Goal: Task Accomplishment & Management: Manage account settings

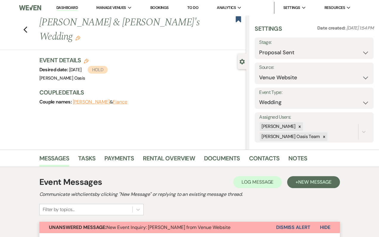
select select "6"
select select "5"
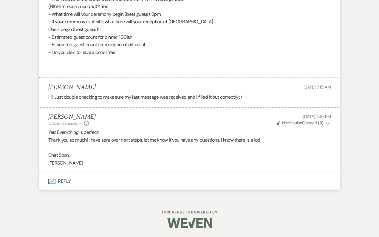
click at [99, 189] on button "Envelope Reply" at bounding box center [189, 181] width 301 height 17
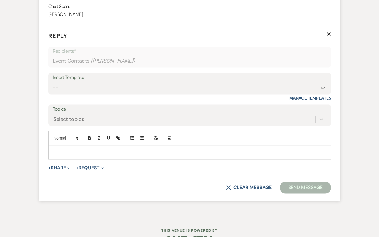
scroll to position [1801, 0]
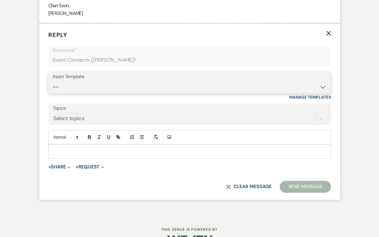
click at [129, 93] on select "-- WELCOME Weven Planning Portal Introduction Send With Contract Restroom Trail…" at bounding box center [190, 87] width 274 height 12
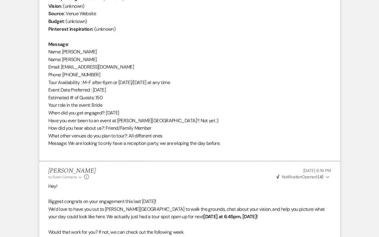
scroll to position [0, 0]
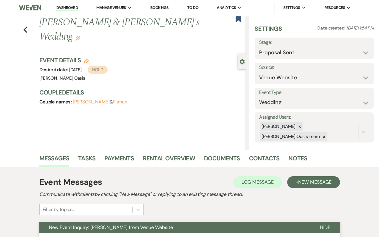
click at [60, 10] on link "Dashboard" at bounding box center [66, 8] width 21 height 6
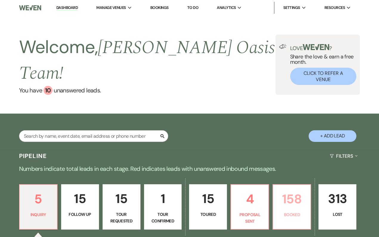
click at [285, 215] on link "158 Booked" at bounding box center [292, 206] width 38 height 45
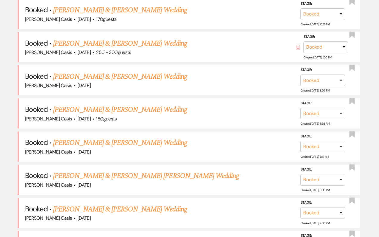
scroll to position [246, 0]
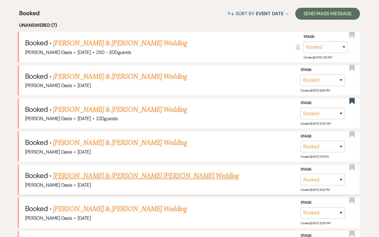
click at [145, 171] on link "[PERSON_NAME] & [PERSON_NAME] [PERSON_NAME] Wedding" at bounding box center [146, 176] width 186 height 11
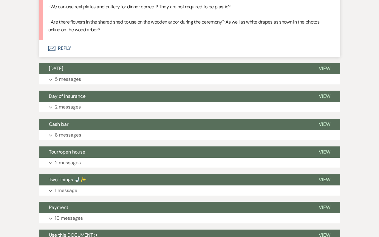
scroll to position [692, 0]
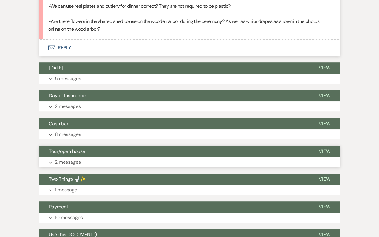
click at [136, 147] on button "Tour/open house" at bounding box center [174, 151] width 270 height 11
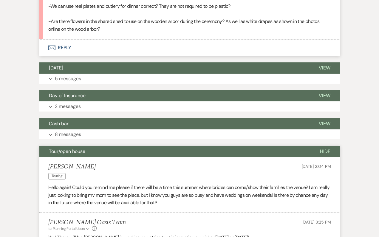
click at [64, 148] on span "Tour/open house" at bounding box center [67, 151] width 36 height 6
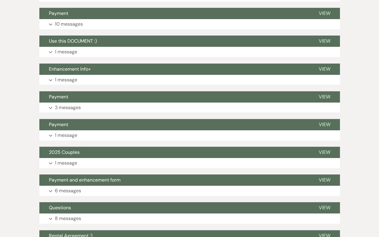
scroll to position [886, 0]
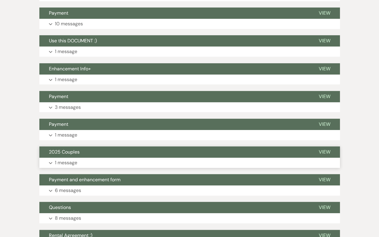
click at [63, 149] on span "2025 Couples" at bounding box center [64, 152] width 31 height 6
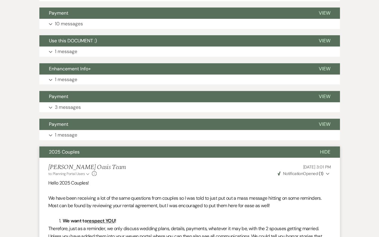
click at [68, 146] on button "2025 Couples" at bounding box center [174, 151] width 271 height 11
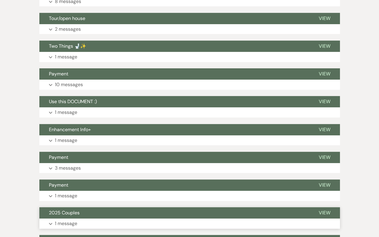
scroll to position [820, 0]
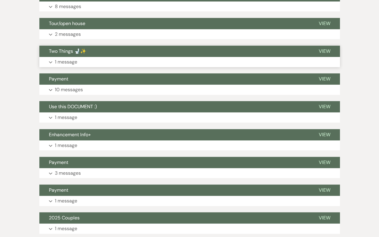
click at [84, 46] on button "Two Things 🚽✨" at bounding box center [174, 51] width 270 height 11
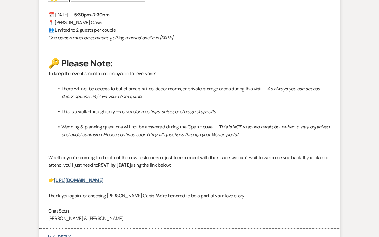
scroll to position [1100, 0]
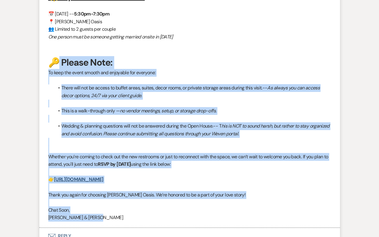
drag, startPoint x: 97, startPoint y: 212, endPoint x: 56, endPoint y: 56, distance: 160.7
click at [56, 56] on div "Hi! We hope wedding planning is going smoothly and that you're getting excited …" at bounding box center [189, 10] width 283 height 423
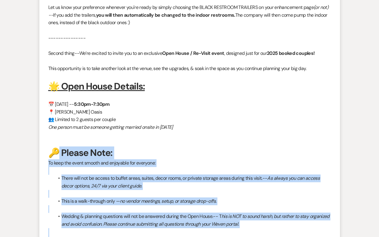
scroll to position [1005, 0]
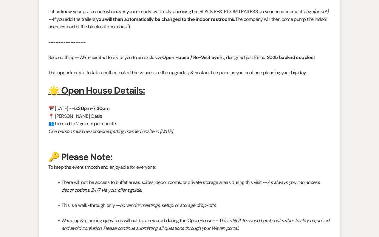
click at [47, 50] on li "[PERSON_NAME] to: Planning Portal Users Expand Info [DATE] 1:46 PM Weven Check …" at bounding box center [189, 97] width 301 height 451
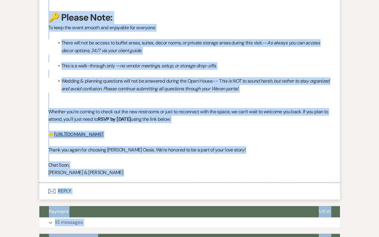
scroll to position [1509, 0]
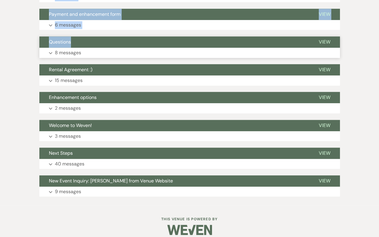
drag, startPoint x: 48, startPoint y: 37, endPoint x: 123, endPoint y: 40, distance: 74.3
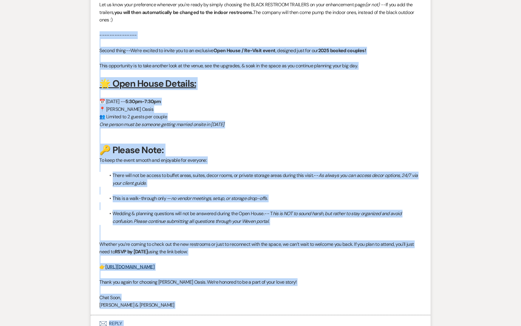
scroll to position [994, 0]
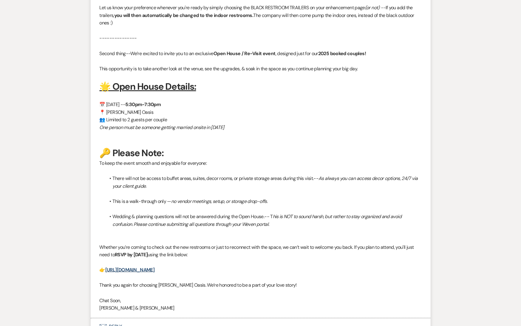
click at [161, 101] on strong "5:30pm-7:30pm" at bounding box center [143, 104] width 36 height 6
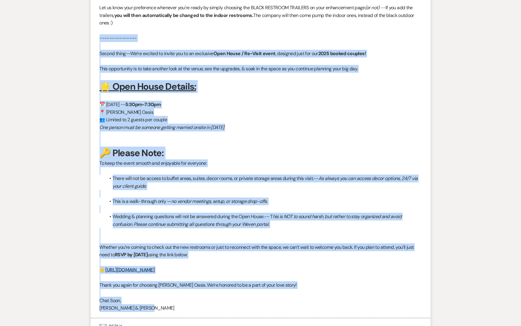
drag, startPoint x: 99, startPoint y: 12, endPoint x: 161, endPoint y: 285, distance: 279.4
click at [161, 237] on div "Hi! We hope wedding planning is going smoothly and that you're getting excited …" at bounding box center [261, 104] width 322 height 415
copy div "--------------- Loremi dolor-- Si’am consect ad elitse doe te in utlaboree Dolo…"
click at [131, 237] on link "[URL][DOMAIN_NAME]" at bounding box center [129, 270] width 49 height 6
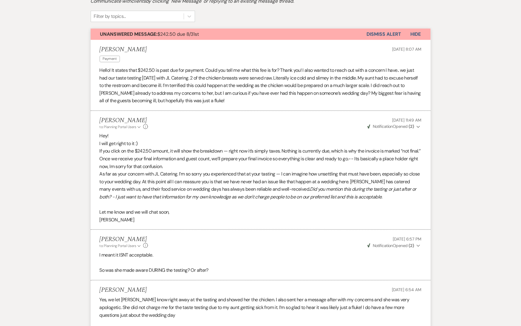
scroll to position [0, 0]
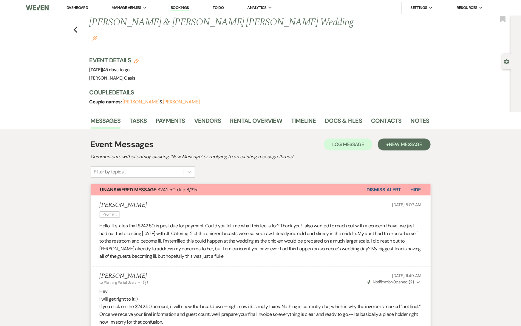
click at [84, 11] on li "Dashboard" at bounding box center [77, 8] width 27 height 12
click at [84, 8] on link "Dashboard" at bounding box center [77, 7] width 21 height 5
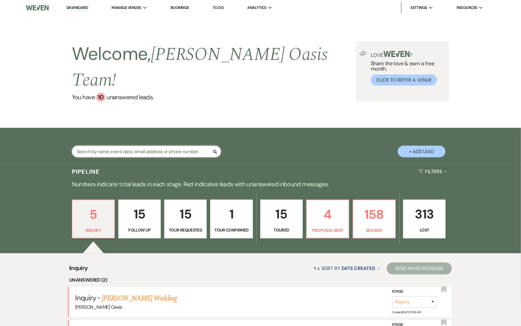
click at [127, 146] on input "text" at bounding box center [146, 152] width 149 height 12
type input "[PERSON_NAME]"
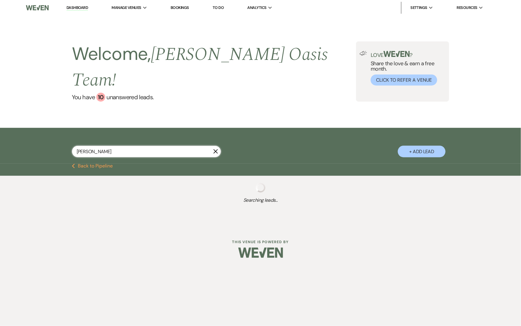
select select "8"
select select "6"
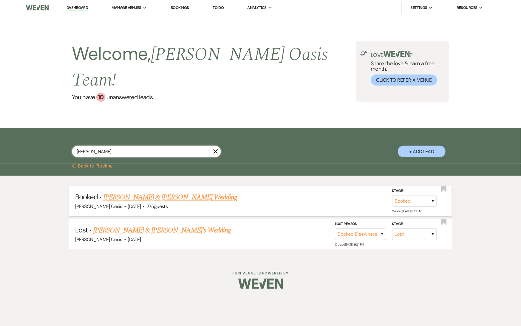
type input "[PERSON_NAME]"
click at [164, 192] on link "[PERSON_NAME] & [PERSON_NAME] Wedding" at bounding box center [171, 197] width 134 height 11
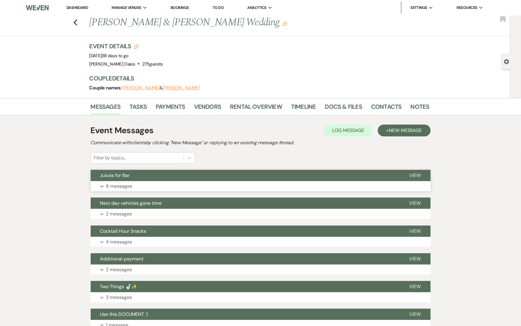
click at [163, 184] on button "Expand 8 messages" at bounding box center [261, 186] width 340 height 10
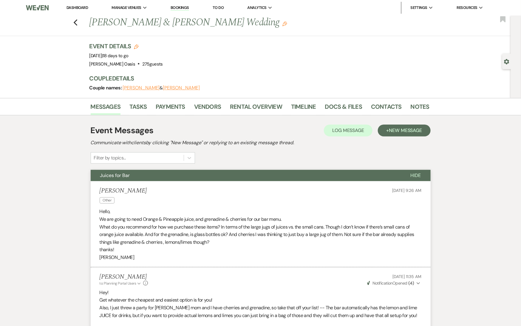
click at [75, 3] on li "Dashboard" at bounding box center [77, 8] width 27 height 12
click at [75, 5] on li "Dashboard" at bounding box center [77, 8] width 27 height 12
click at [75, 5] on link "Dashboard" at bounding box center [77, 7] width 21 height 5
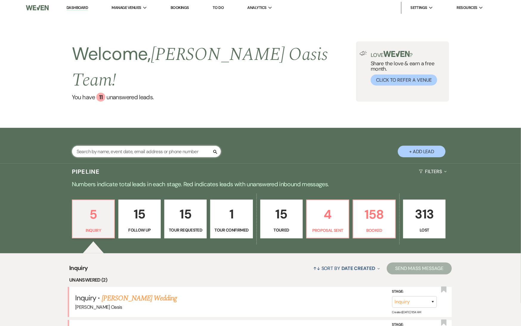
click at [131, 146] on input "text" at bounding box center [146, 152] width 149 height 12
type input "[PERSON_NAME]"
select select "8"
select select "5"
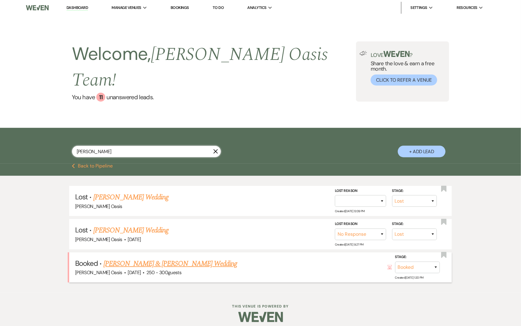
type input "[PERSON_NAME]"
click at [138, 237] on link "[PERSON_NAME] & [PERSON_NAME] Wedding" at bounding box center [171, 264] width 134 height 11
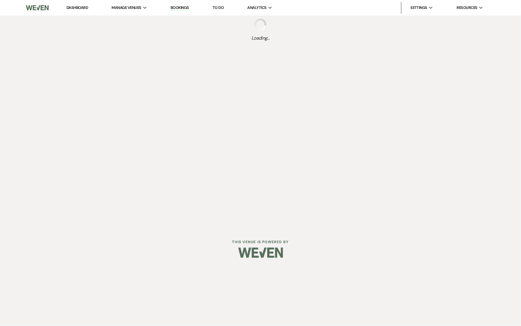
select select "1"
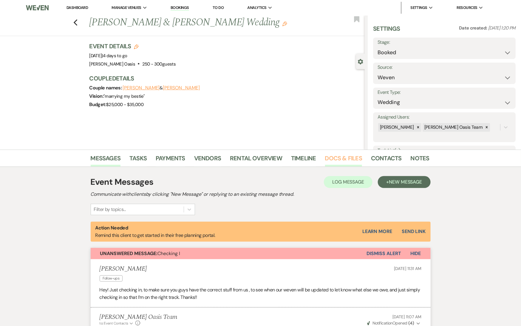
click at [332, 157] on link "Docs & Files" at bounding box center [343, 160] width 37 height 13
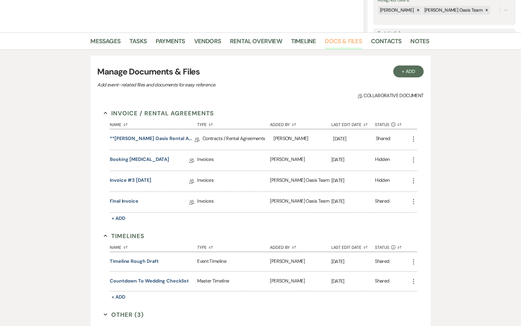
scroll to position [123, 0]
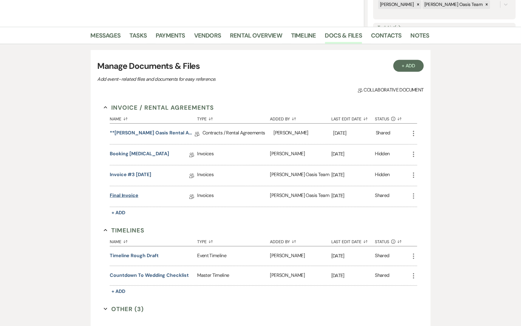
click at [133, 196] on link "Final Invoice" at bounding box center [124, 196] width 29 height 9
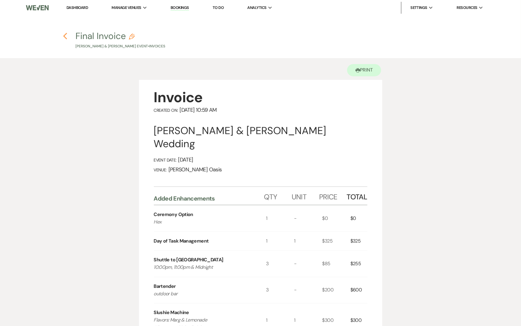
click at [65, 39] on icon "Previous" at bounding box center [65, 36] width 4 height 7
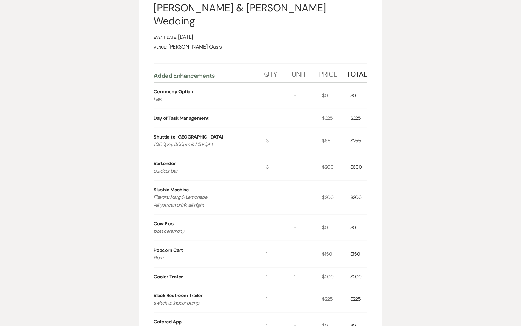
select select "1"
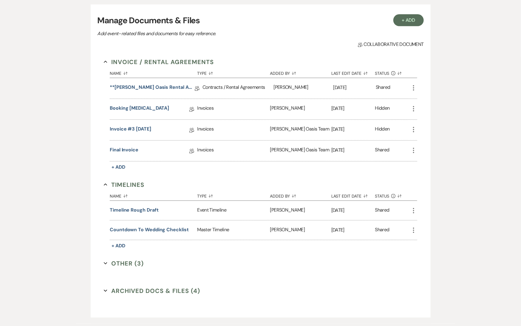
scroll to position [203, 0]
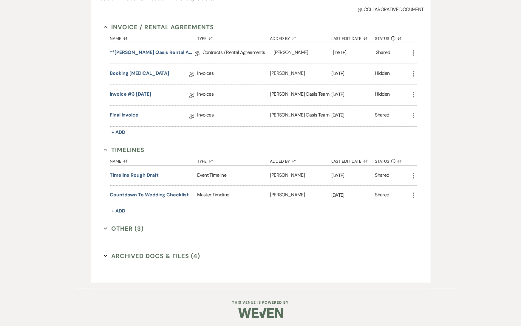
click at [147, 237] on button "Archived Docs & Files (4) Expand" at bounding box center [152, 256] width 96 height 9
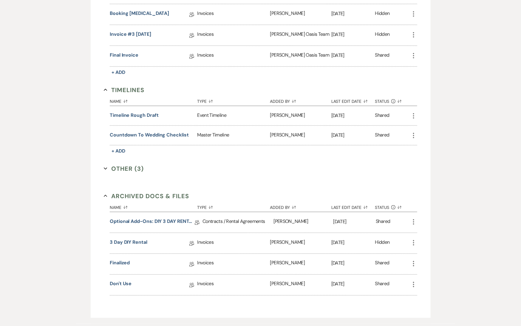
scroll to position [268, 0]
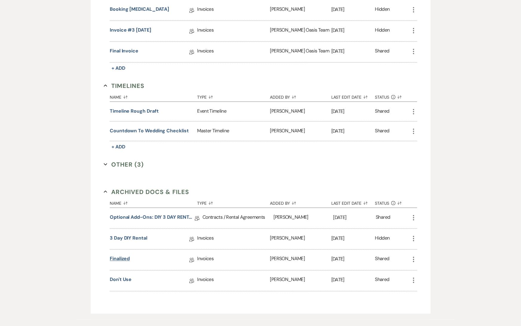
click at [122, 237] on link "Finalized" at bounding box center [120, 260] width 20 height 9
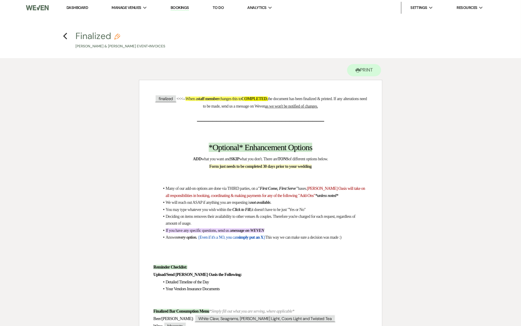
click at [87, 10] on li "Dashboard" at bounding box center [77, 8] width 27 height 12
click at [85, 8] on link "Dashboard" at bounding box center [77, 7] width 21 height 5
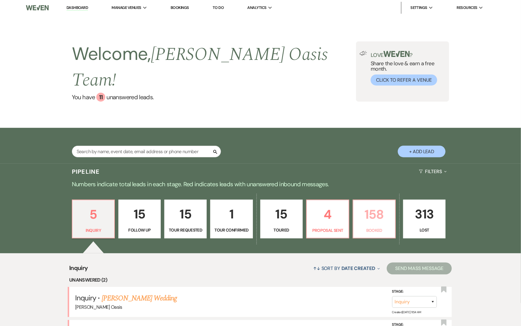
click at [370, 205] on p "158" at bounding box center [374, 215] width 35 height 20
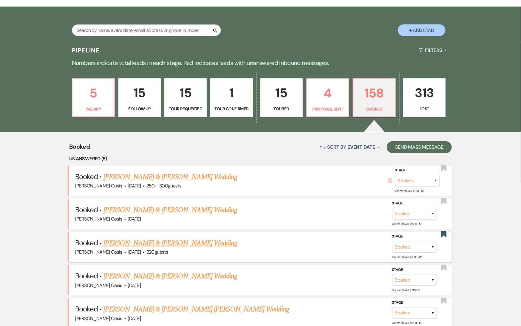
scroll to position [122, 0]
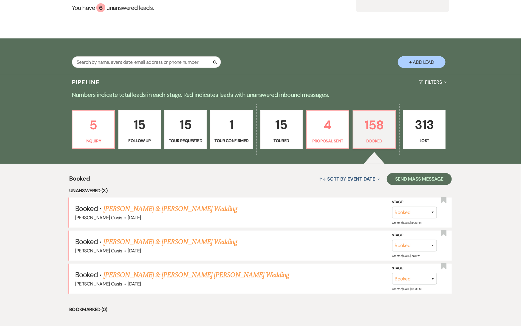
scroll to position [95, 0]
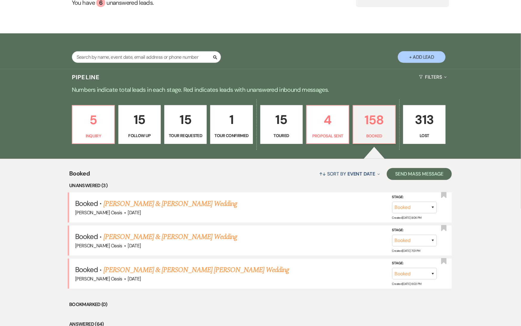
click at [167, 265] on link "[PERSON_NAME] & [PERSON_NAME] [PERSON_NAME] Wedding" at bounding box center [197, 270] width 186 height 11
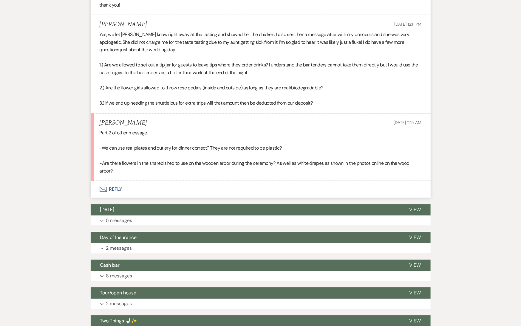
click at [153, 182] on button "Envelope Reply" at bounding box center [261, 189] width 340 height 17
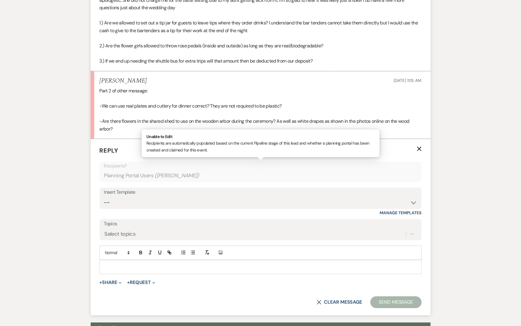
scroll to position [635, 0]
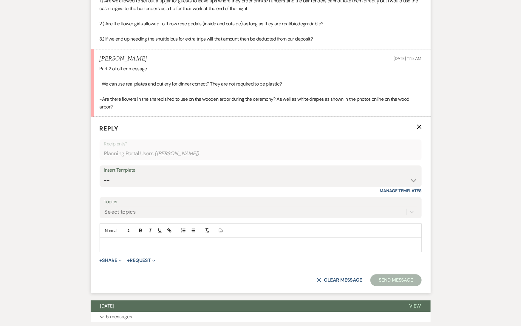
click at [151, 242] on p at bounding box center [260, 245] width 313 height 7
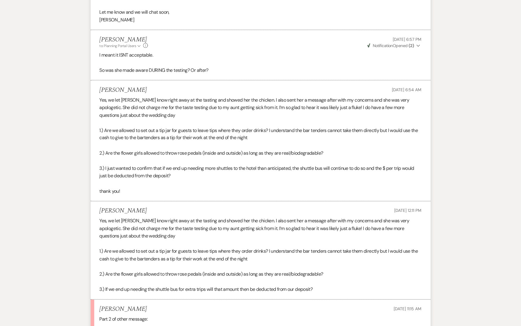
scroll to position [383, 0]
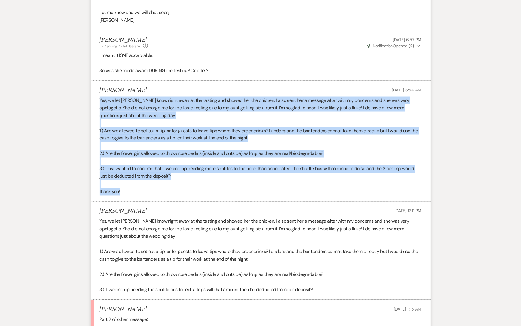
drag, startPoint x: 124, startPoint y: 176, endPoint x: 97, endPoint y: 83, distance: 96.8
click at [97, 83] on li "Samantha Tang Sep 09, 2025, 6:54 AM Yes, we let Lynn know right away at the tas…" at bounding box center [261, 141] width 340 height 121
copy div "Yes, we let Lynn know right away at the tasting and showed her the chicken. I a…"
